Goal: Transaction & Acquisition: Purchase product/service

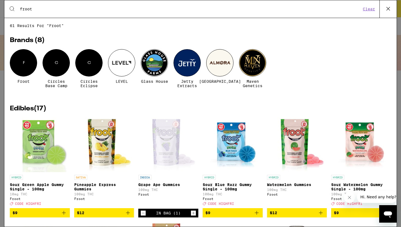
click at [388, 7] on icon at bounding box center [388, 9] width 8 height 8
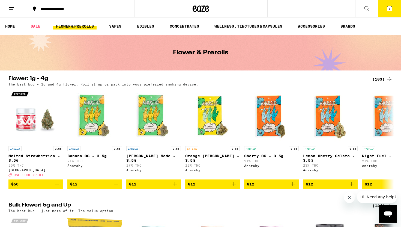
click at [385, 10] on button "7" at bounding box center [389, 8] width 23 height 17
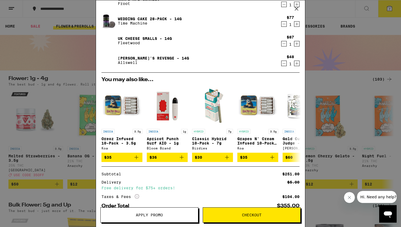
scroll to position [78, 0]
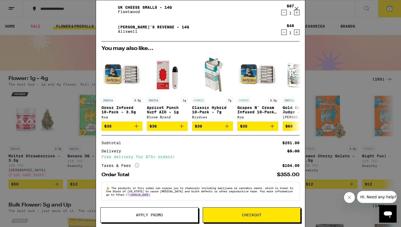
click at [163, 215] on span "Apply Promo" at bounding box center [149, 215] width 97 height 4
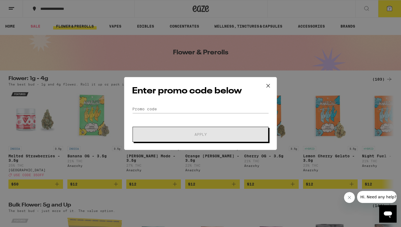
click at [163, 104] on div "Enter promo code below Promo Code Apply" at bounding box center [200, 113] width 153 height 73
click at [163, 108] on input "Promo Code" at bounding box center [200, 109] width 137 height 8
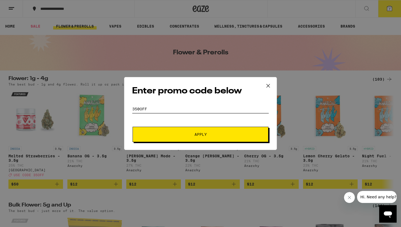
click at [133, 127] on button "Apply" at bounding box center [201, 134] width 136 height 15
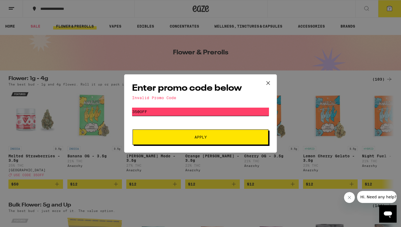
click at [139, 112] on input "350off" at bounding box center [200, 111] width 137 height 8
type input "35off"
click at [133, 129] on button "Apply" at bounding box center [201, 136] width 136 height 15
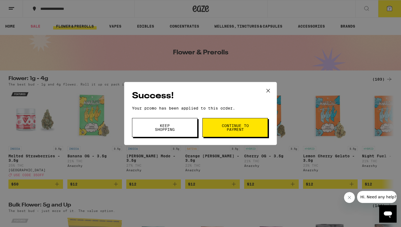
click at [185, 131] on button "Keep Shopping" at bounding box center [164, 127] width 65 height 19
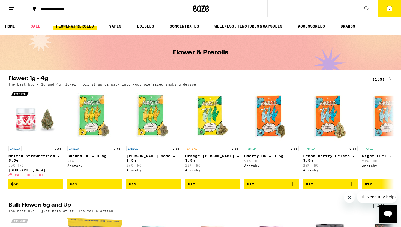
click at [391, 10] on icon at bounding box center [389, 8] width 5 height 5
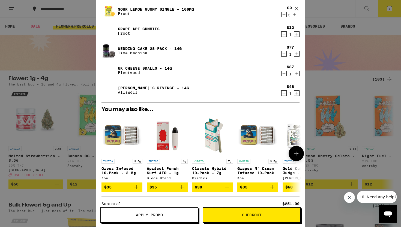
scroll to position [4, 0]
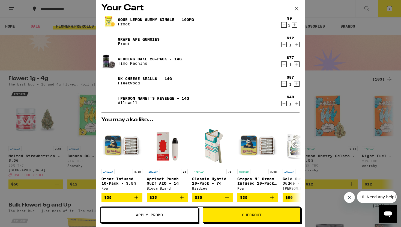
click at [284, 26] on icon "Decrement" at bounding box center [283, 25] width 5 height 7
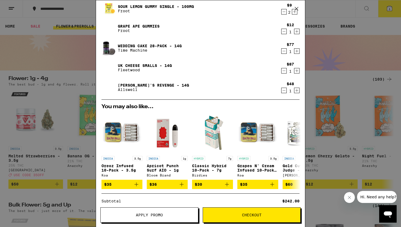
scroll to position [12, 0]
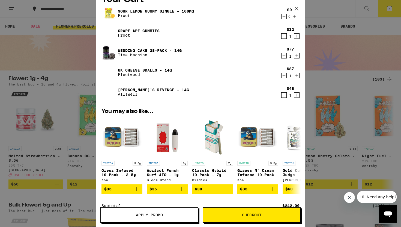
click at [284, 74] on icon "Decrement" at bounding box center [283, 75] width 5 height 7
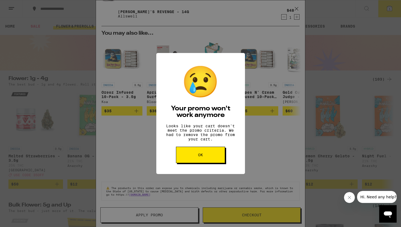
scroll to position [59, 0]
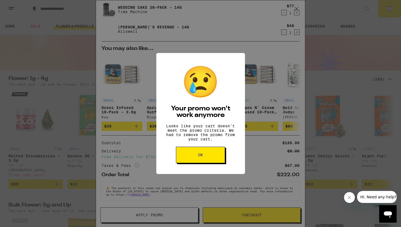
click at [208, 156] on button "OK" at bounding box center [200, 154] width 49 height 16
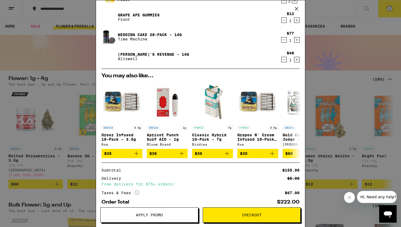
scroll to position [29, 0]
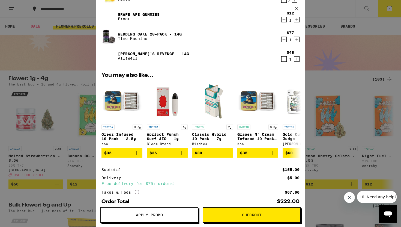
click at [223, 218] on button "Checkout" at bounding box center [252, 214] width 98 height 15
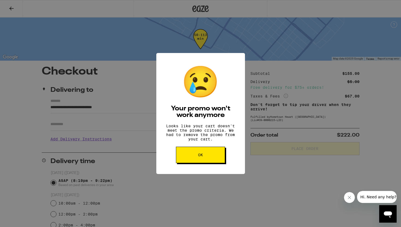
click at [205, 161] on button "OK" at bounding box center [200, 154] width 49 height 16
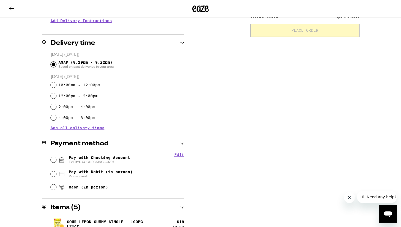
scroll to position [121, 0]
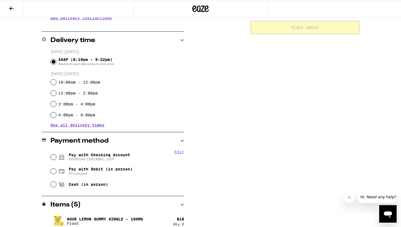
click at [181, 153] on button "Edit" at bounding box center [179, 151] width 10 height 4
click at [137, 160] on button "Remove Account" at bounding box center [132, 159] width 31 height 4
click at [124, 158] on span "You will be redirected to link your bank" at bounding box center [99, 159] width 61 height 4
click at [56, 158] on input "Pay with Checking Account You will be redirected to link your bank" at bounding box center [53, 156] width 5 height 5
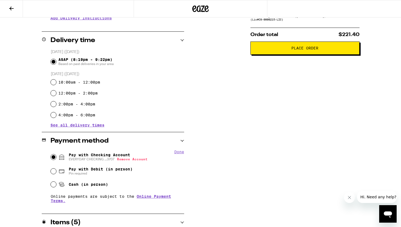
drag, startPoint x: 136, startPoint y: 143, endPoint x: 143, endPoint y: 125, distance: 19.2
click at [143, 125] on div "**********" at bounding box center [113, 127] width 142 height 365
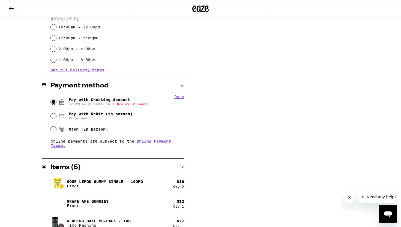
scroll to position [176, 0]
click at [124, 97] on div "Pay with Checking Account EVERYDAY CHECKING ...3707 Remove Account" at bounding box center [117, 101] width 133 height 14
click at [177, 98] on button "Done" at bounding box center [179, 96] width 10 height 4
click at [127, 107] on div "Pay with Checking Account EVERYDAY CHECKING ...3707" at bounding box center [117, 101] width 133 height 14
click at [179, 97] on button "Edit" at bounding box center [179, 96] width 10 height 4
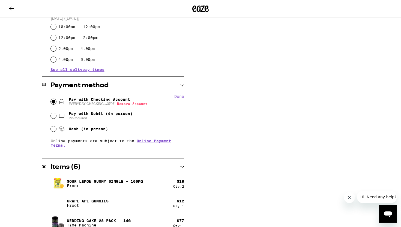
click at [134, 104] on button "Remove Account" at bounding box center [132, 104] width 31 height 4
radio input "false"
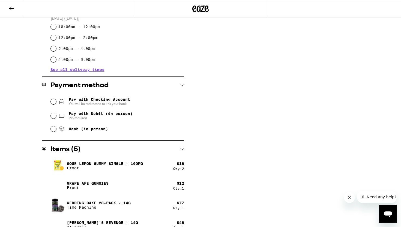
click at [135, 104] on div "Pay with Checking Account You will be redirected to link your bank" at bounding box center [117, 101] width 133 height 14
click at [118, 104] on span "You will be redirected to link your bank" at bounding box center [99, 103] width 61 height 4
click at [56, 104] on input "Pay with Checking Account You will be redirected to link your bank" at bounding box center [53, 101] width 5 height 5
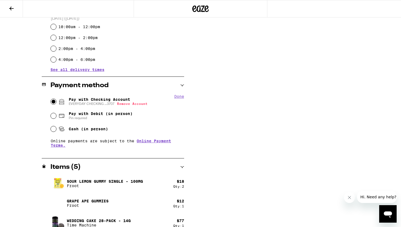
click at [86, 106] on span "EVERYDAY CHECKING ...3707 Remove Account" at bounding box center [108, 103] width 79 height 4
click at [56, 104] on input "Pay with Checking Account EVERYDAY CHECKING ...3707 Remove Account" at bounding box center [53, 101] width 5 height 5
click at [74, 105] on span "EVERYDAY CHECKING ...3707 Remove Account" at bounding box center [108, 103] width 79 height 4
click at [56, 104] on input "Pay with Checking Account EVERYDAY CHECKING ...3707 Remove Account" at bounding box center [53, 101] width 5 height 5
